Goal: Task Accomplishment & Management: Manage account settings

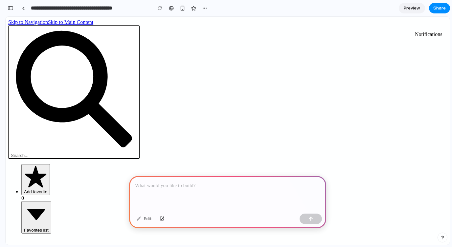
click at [208, 190] on div at bounding box center [227, 193] width 197 height 35
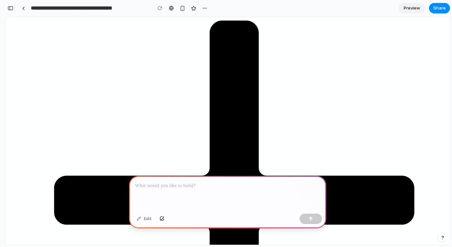
scroll to position [345, 0]
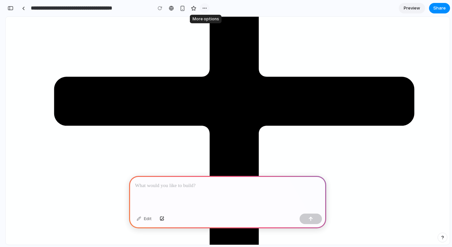
click at [202, 7] on div "button" at bounding box center [204, 8] width 5 height 5
click at [220, 34] on span "Delete" at bounding box center [218, 33] width 14 height 7
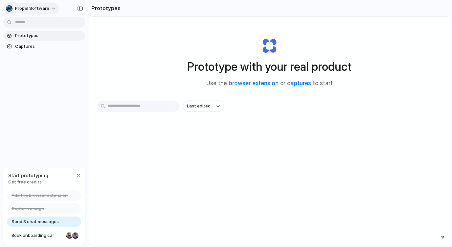
click at [31, 10] on span "Propel Software" at bounding box center [32, 8] width 34 height 7
click at [29, 25] on span "Settings" at bounding box center [24, 23] width 18 height 7
